Goal: Use online tool/utility

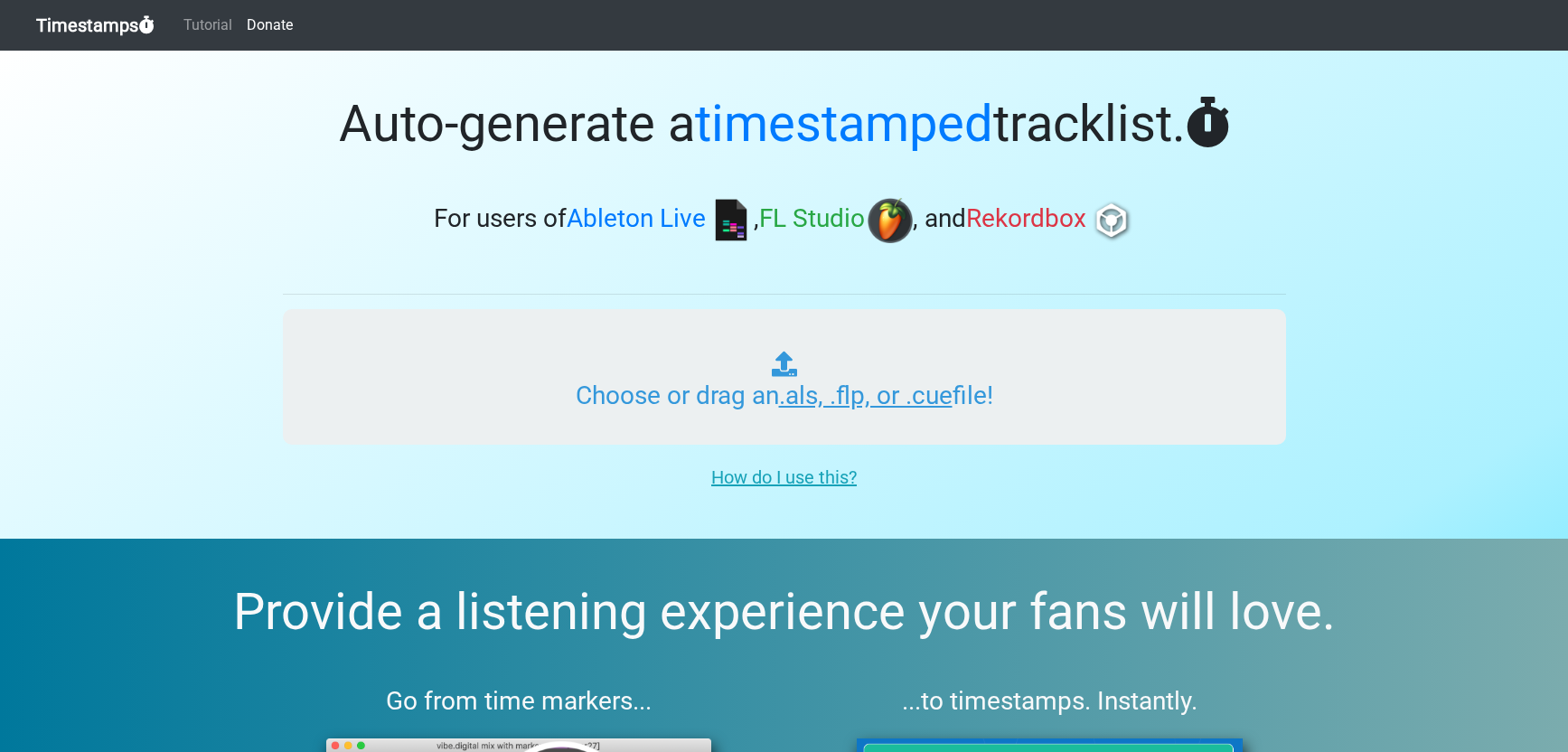
click at [752, 373] on input "Choose or drag an .als, .flp, or .cue file!" at bounding box center [784, 377] width 1003 height 136
type input "C:\fakepath\TEMPO GAMES_20_Odessa.als"
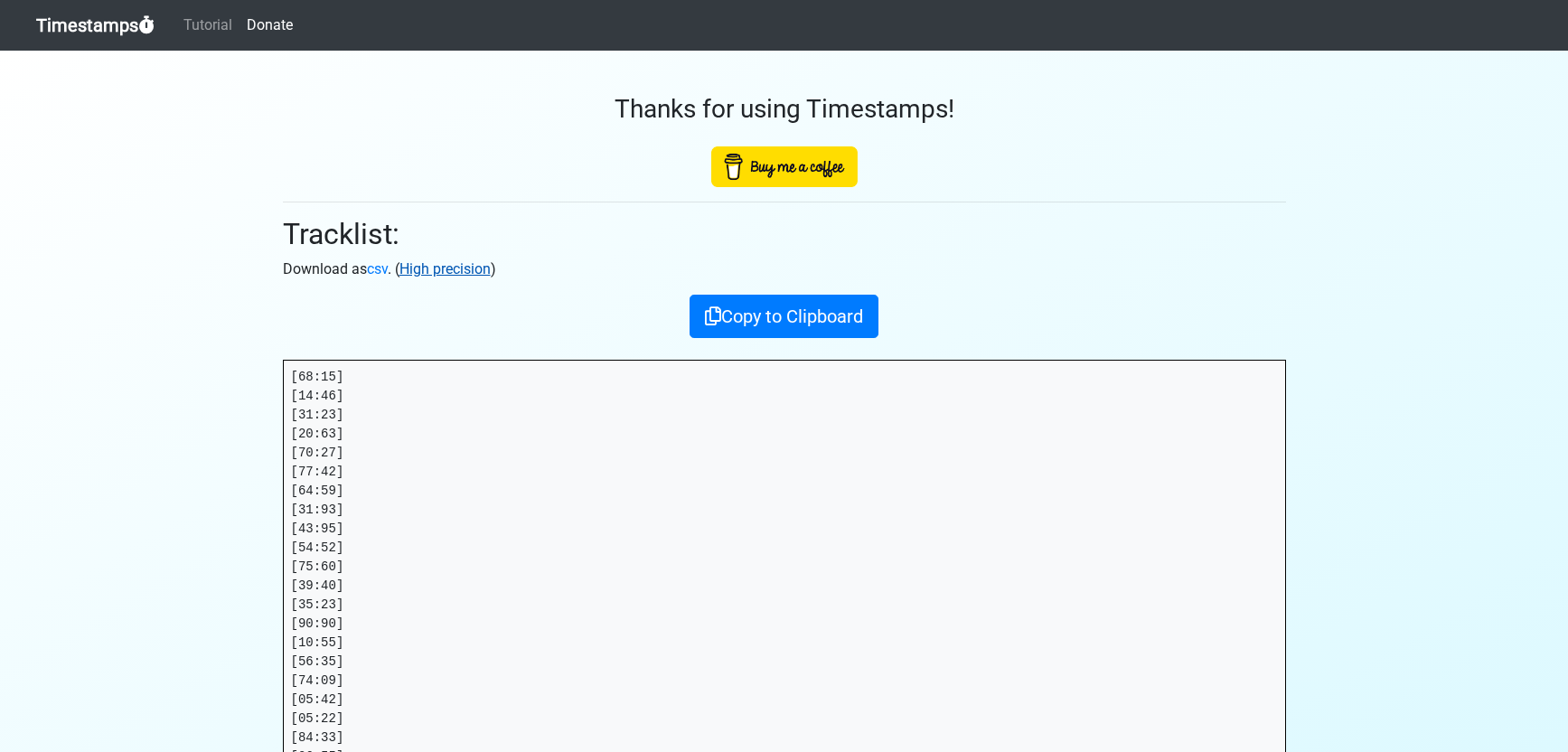
click at [476, 271] on link "High precision" at bounding box center [446, 269] width 91 height 17
